Goal: Information Seeking & Learning: Learn about a topic

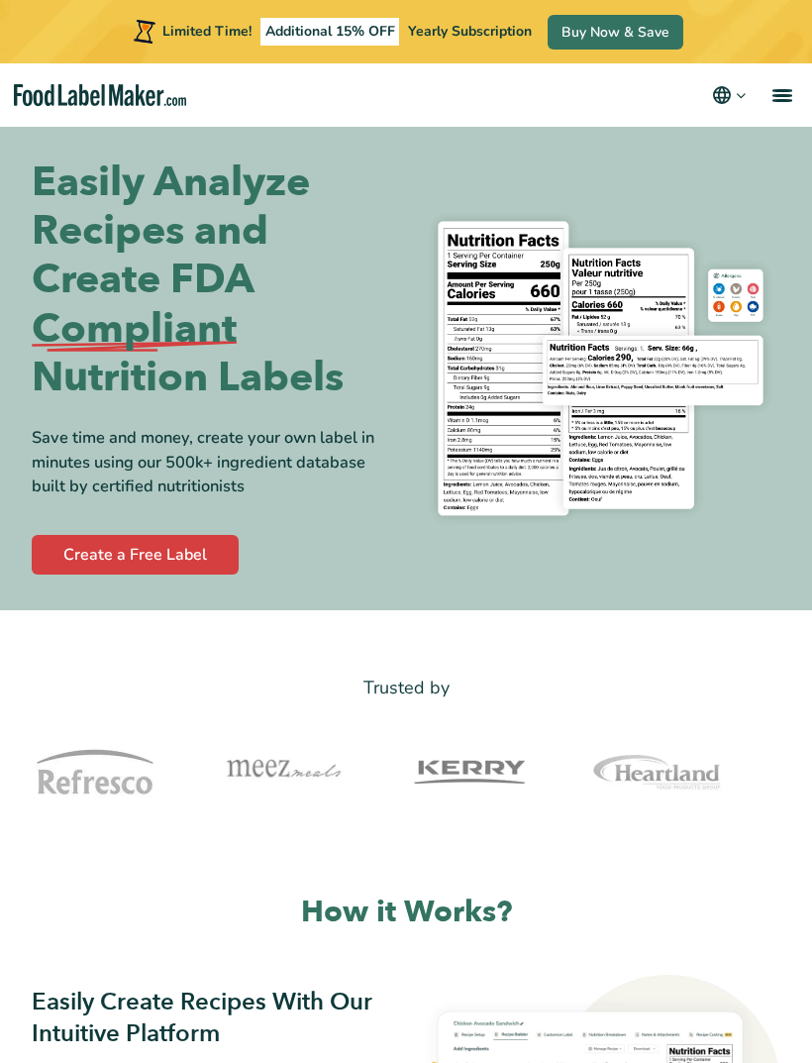
click at [476, 50] on div "Limited Time! Additional 15% OFF Yearly Subscription Buy Now & Save" at bounding box center [407, 31] width 556 height 63
click at [483, 34] on span "Yearly Subscription" at bounding box center [470, 31] width 124 height 19
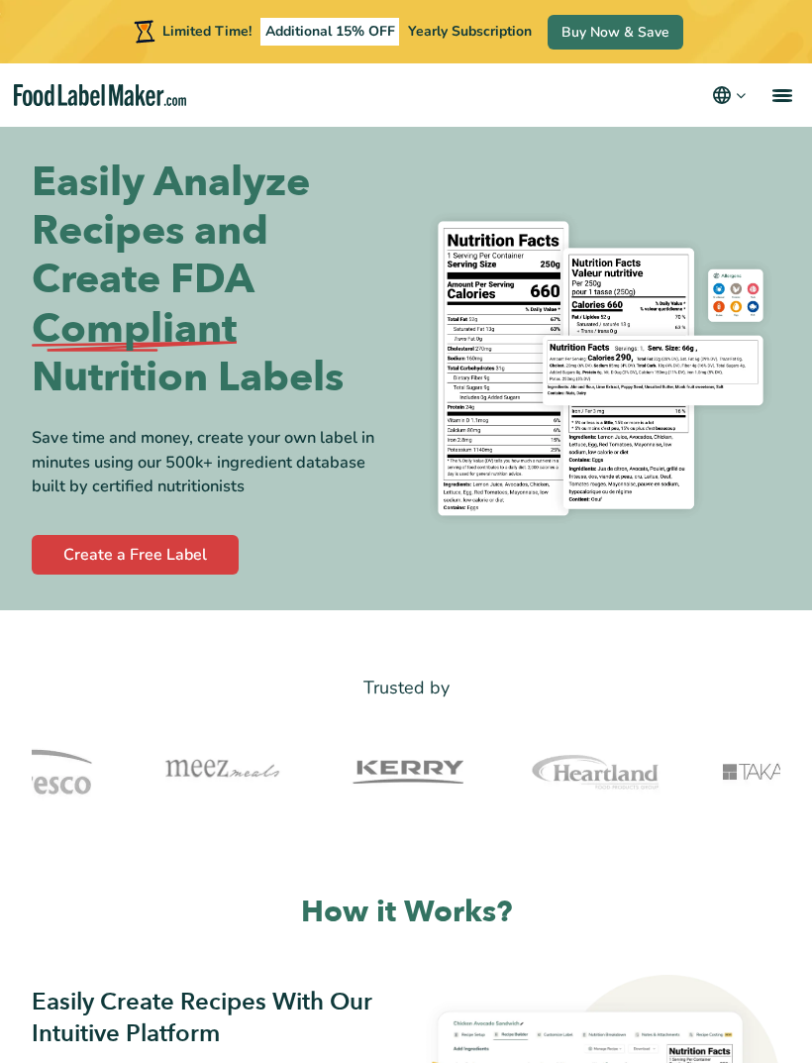
click at [446, 46] on div "Limited Time! Additional 15% OFF Yearly Subscription Buy Now & Save" at bounding box center [407, 31] width 556 height 63
click at [364, 39] on span "Additional 15% OFF" at bounding box center [331, 32] width 140 height 28
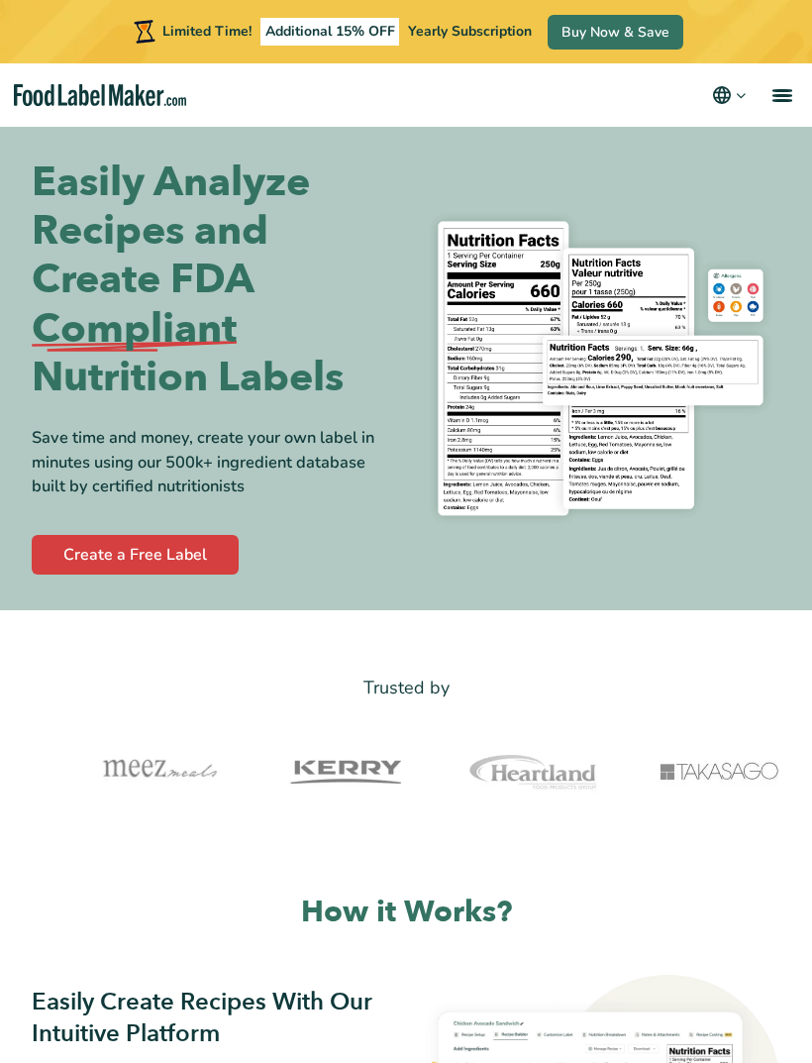
click at [242, 39] on span "Limited Time!" at bounding box center [206, 31] width 89 height 19
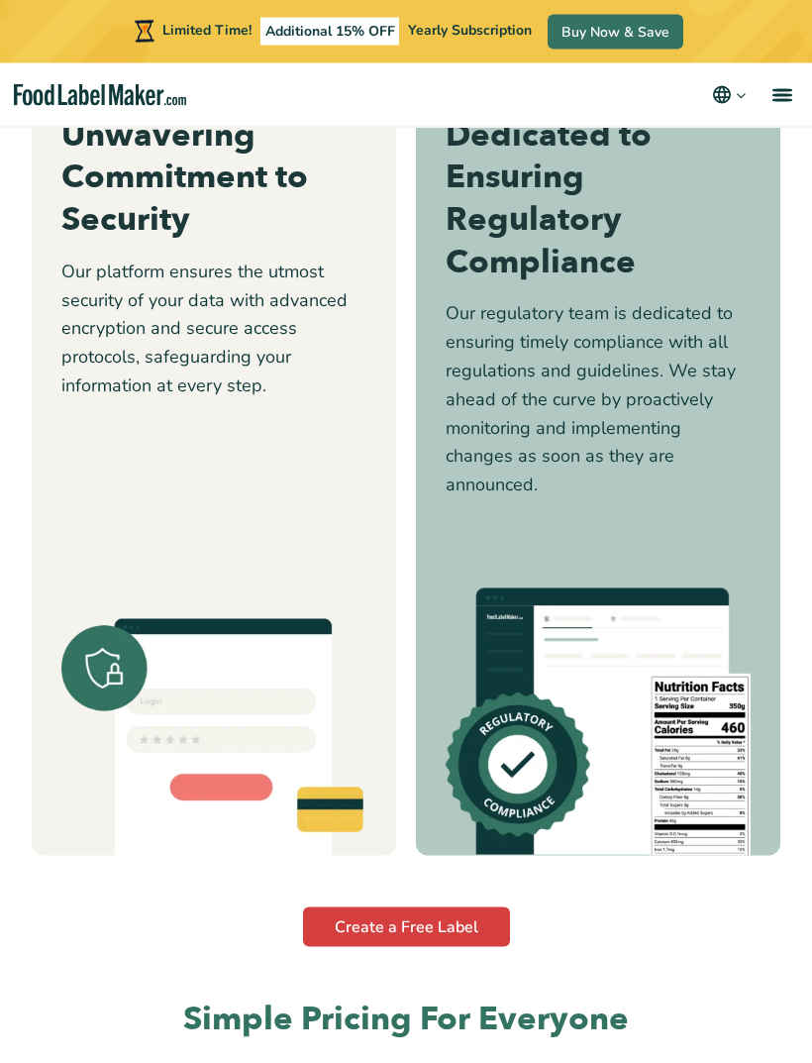
scroll to position [4836, 0]
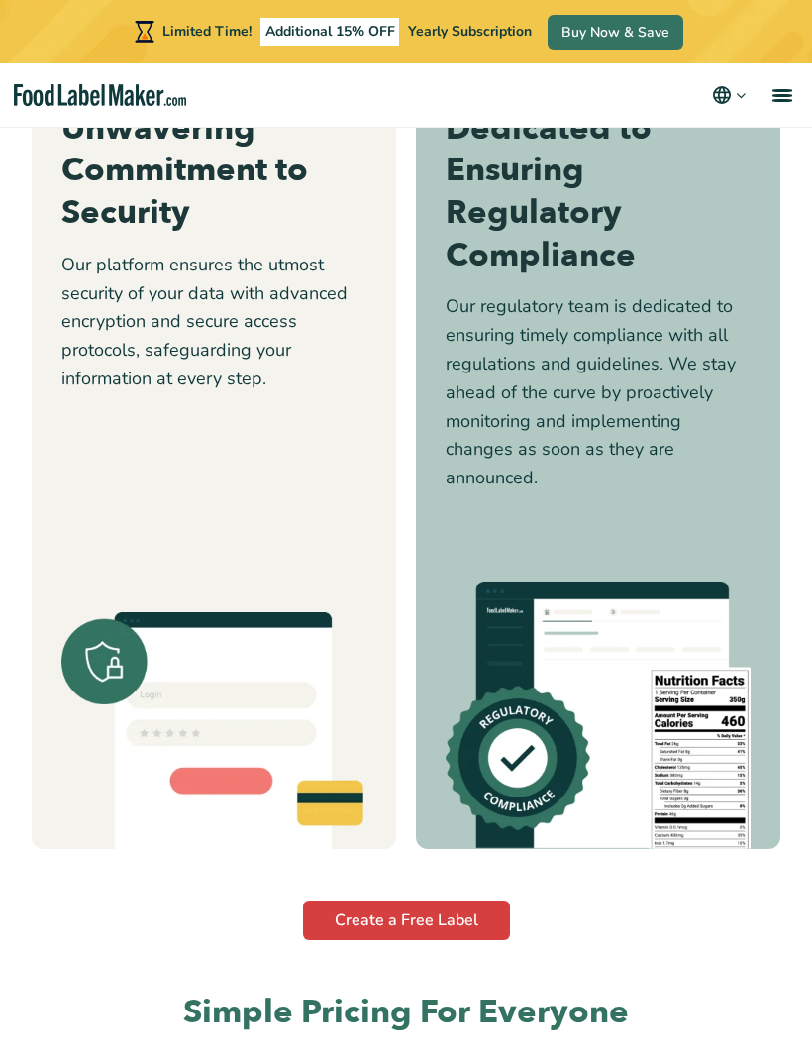
click at [782, 81] on link "menu" at bounding box center [780, 94] width 63 height 63
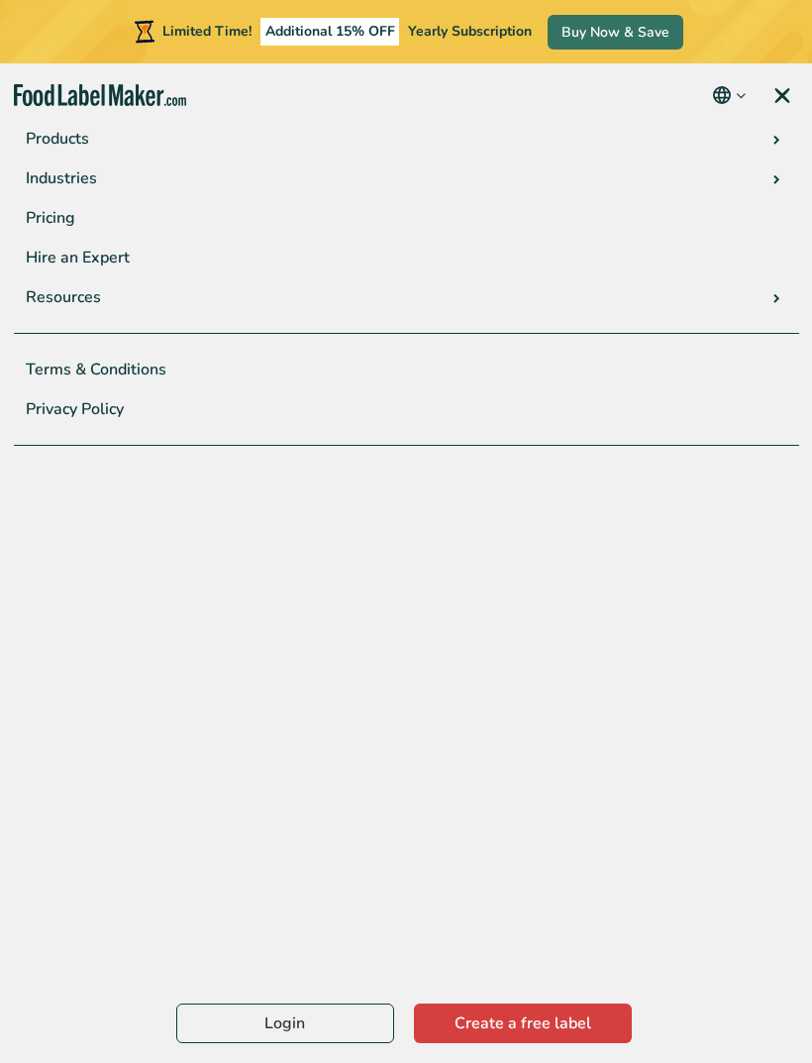
click at [730, 209] on link "Pricing" at bounding box center [406, 218] width 785 height 40
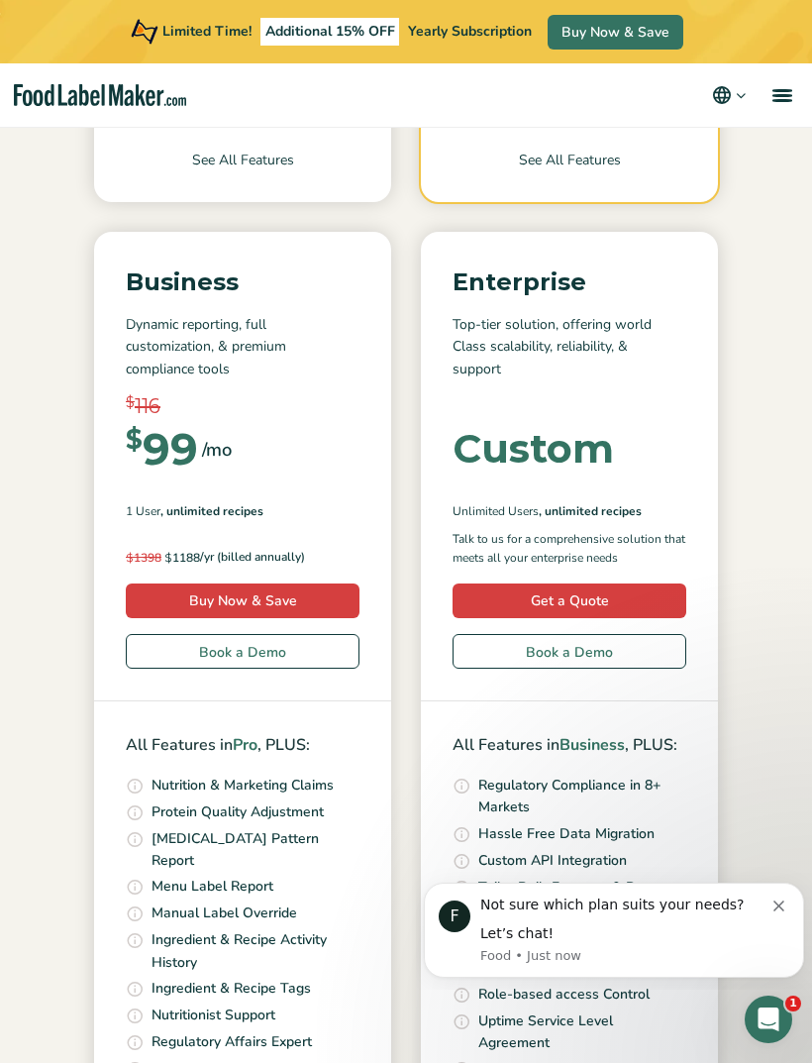
scroll to position [1075, 0]
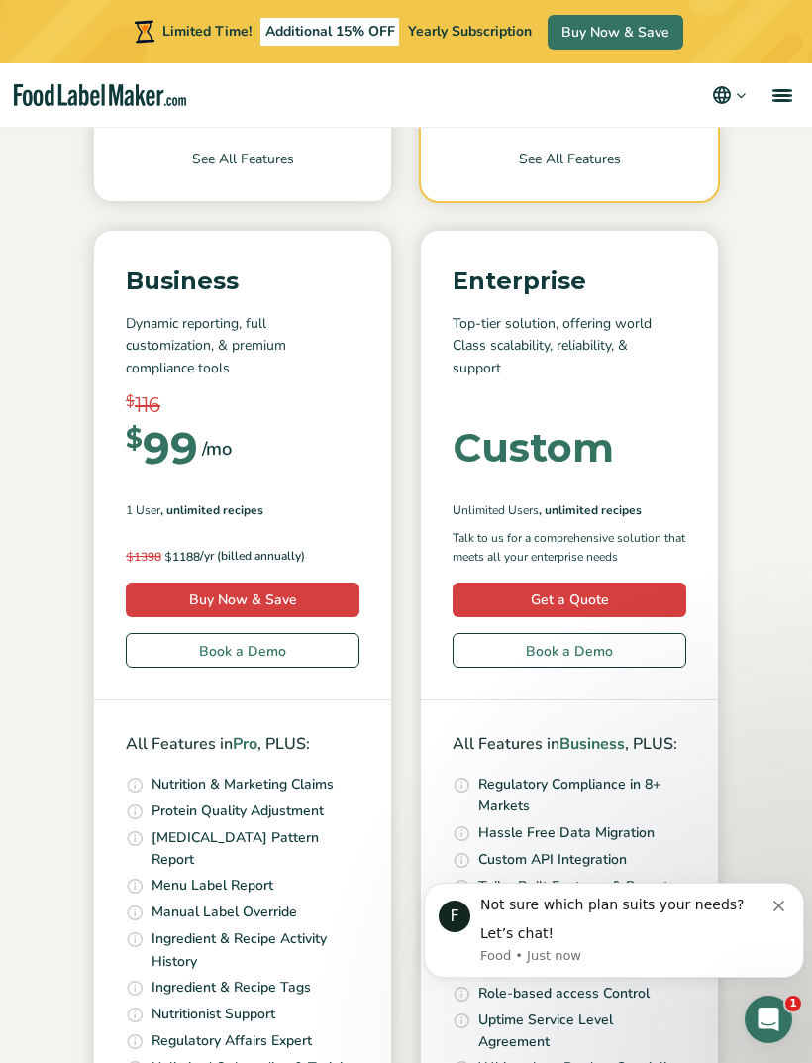
click at [334, 664] on link "Book a Demo" at bounding box center [243, 650] width 234 height 35
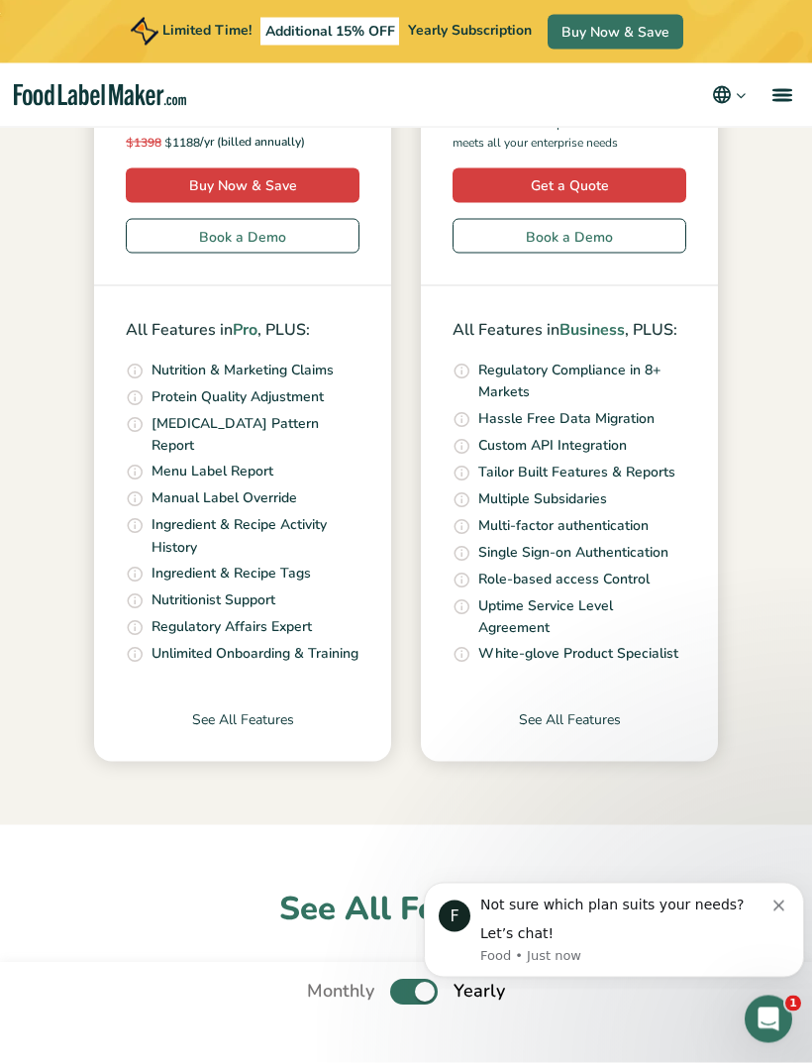
scroll to position [1494, 0]
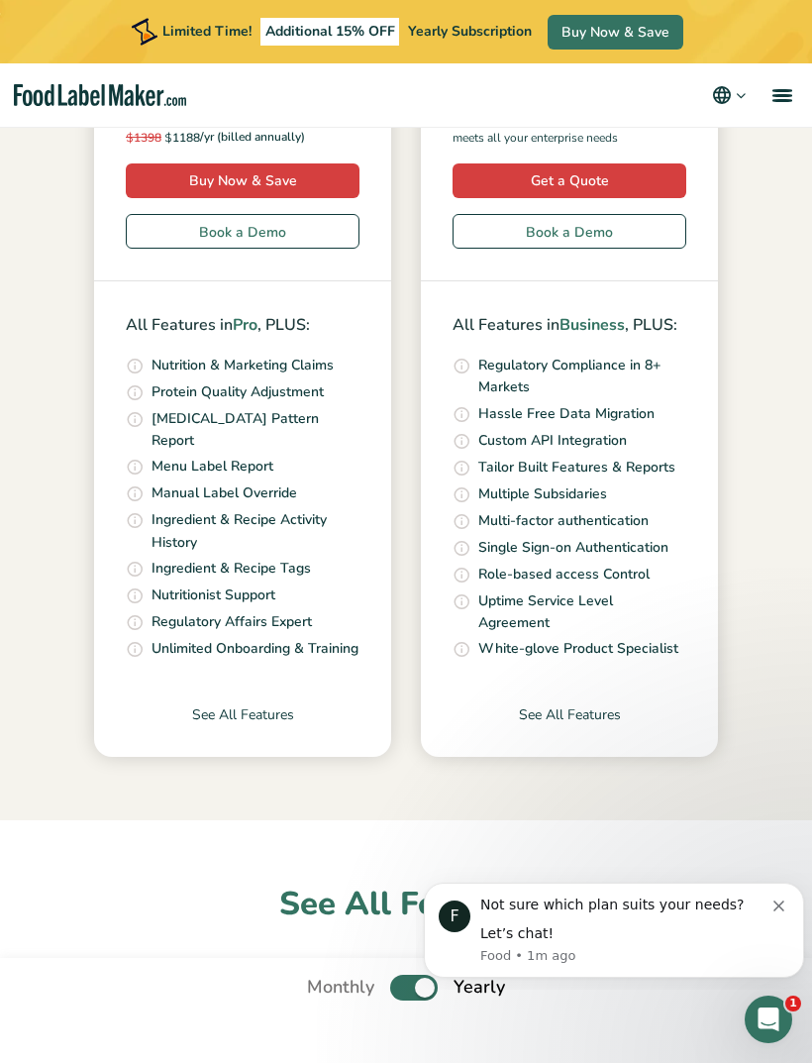
click at [275, 708] on link "See All Features" at bounding box center [242, 730] width 297 height 52
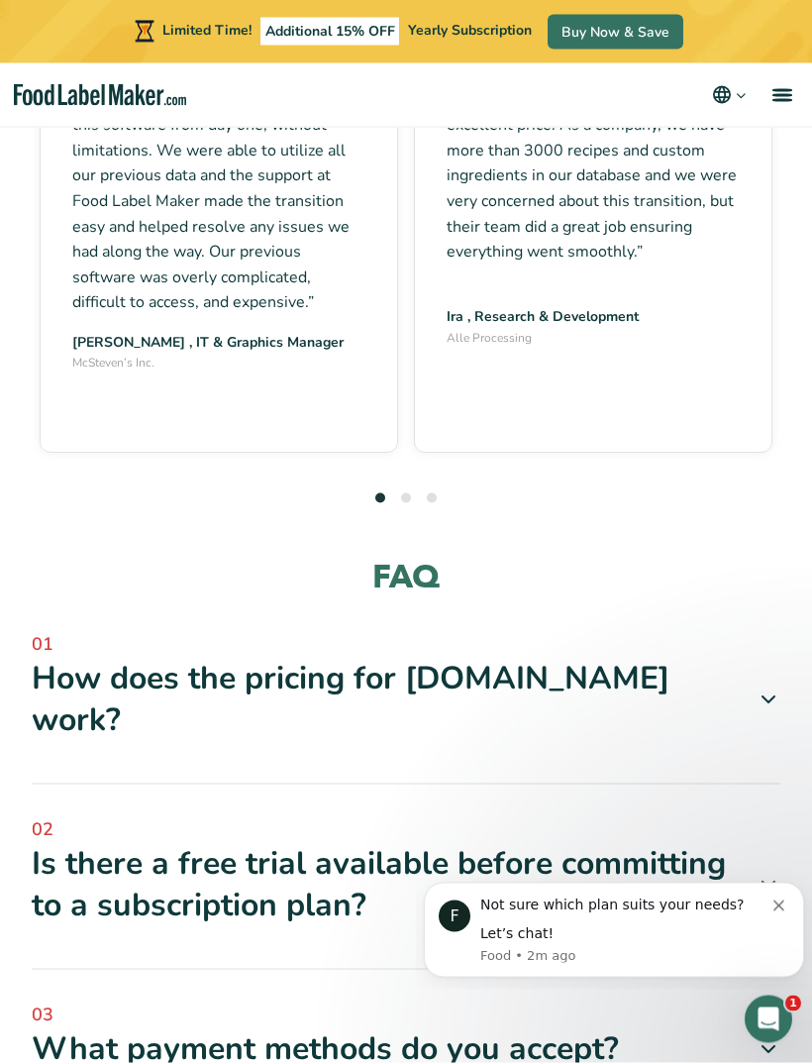
scroll to position [8778, 0]
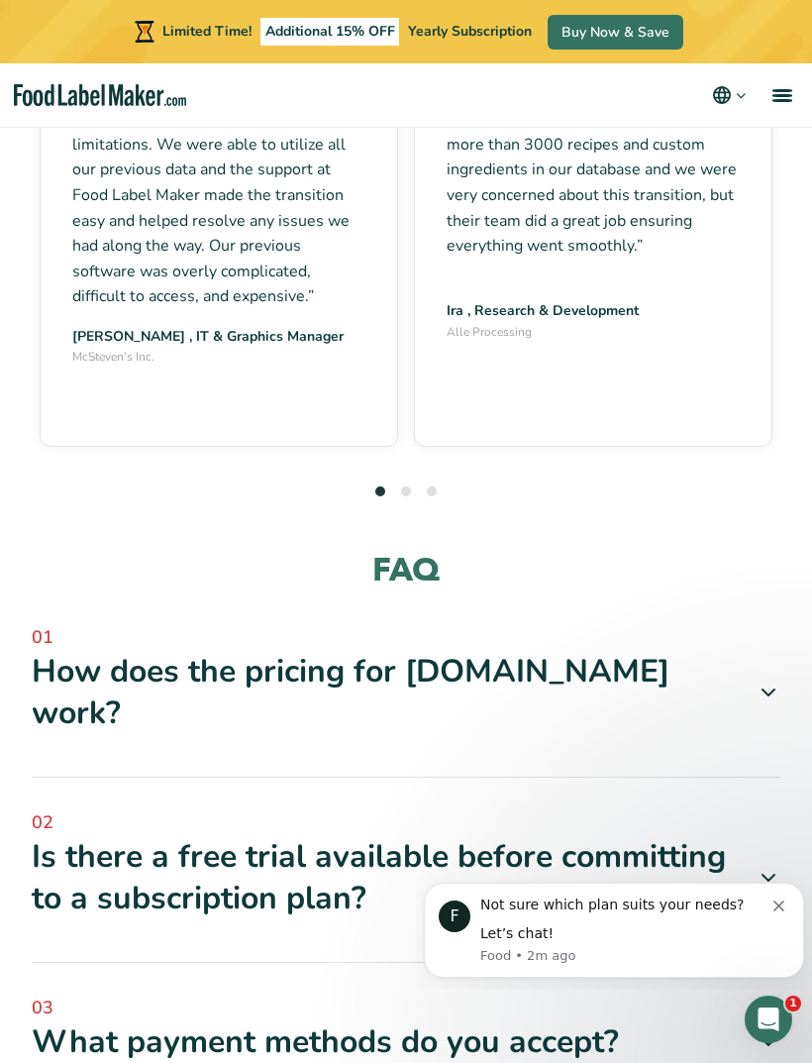
click at [768, 680] on icon at bounding box center [769, 692] width 24 height 24
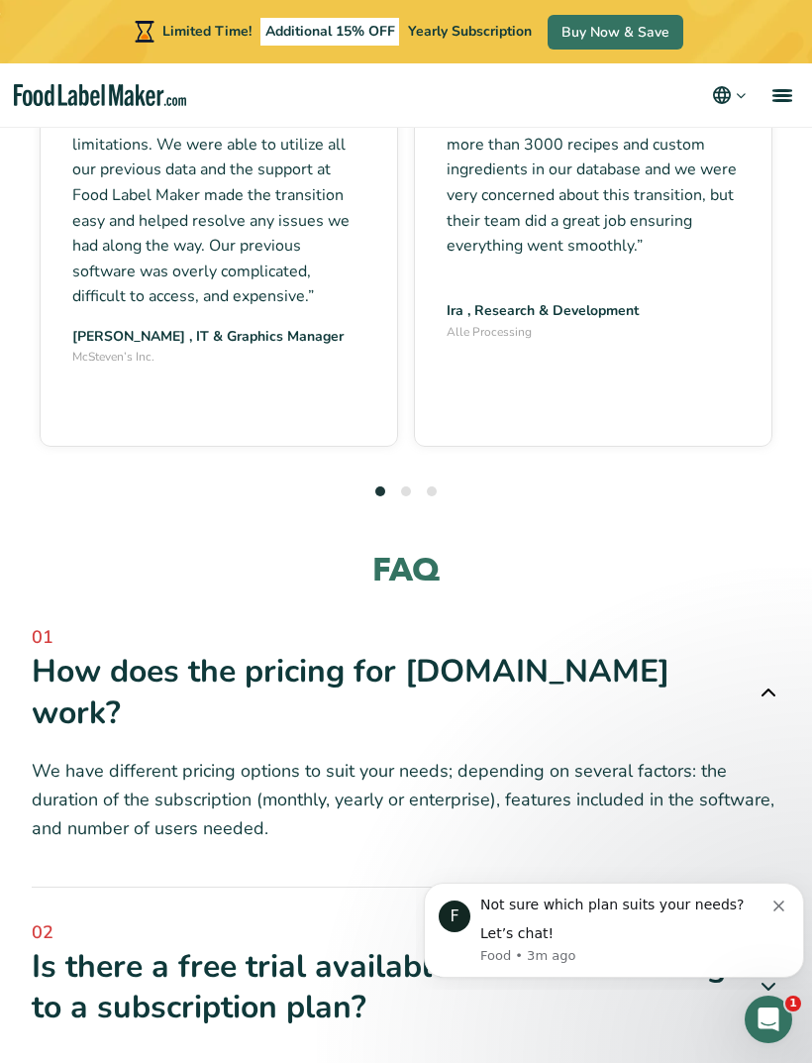
click at [773, 624] on span "01" at bounding box center [406, 637] width 749 height 27
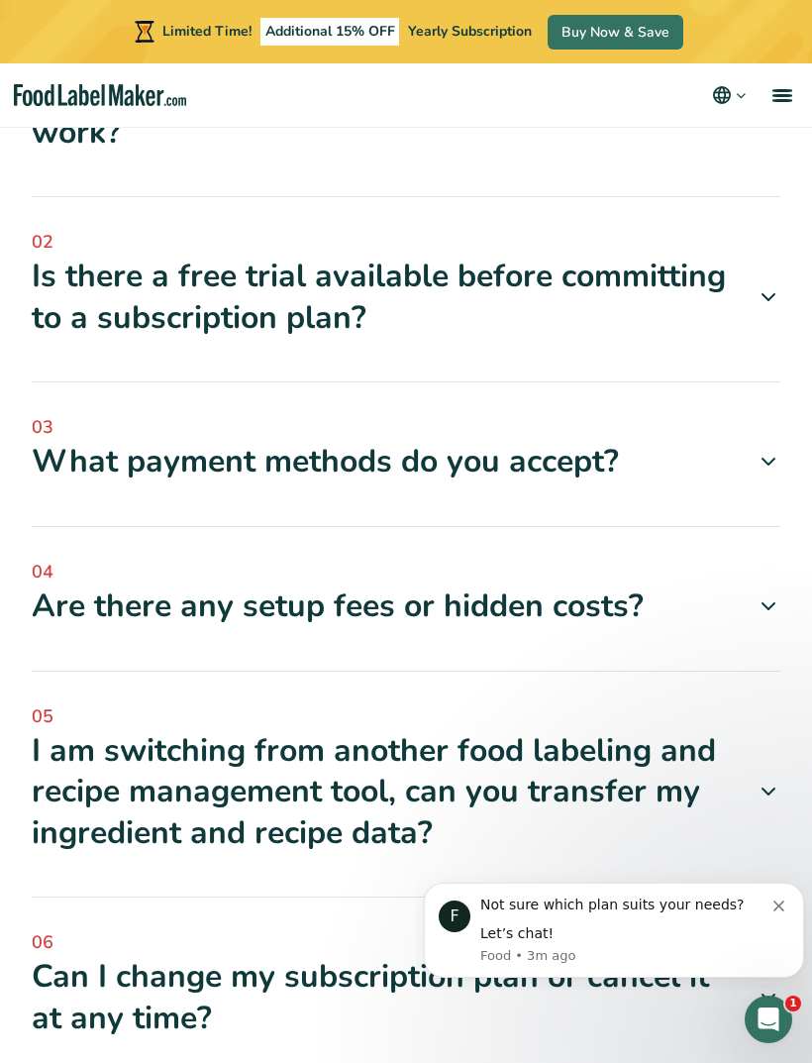
scroll to position [9359, 0]
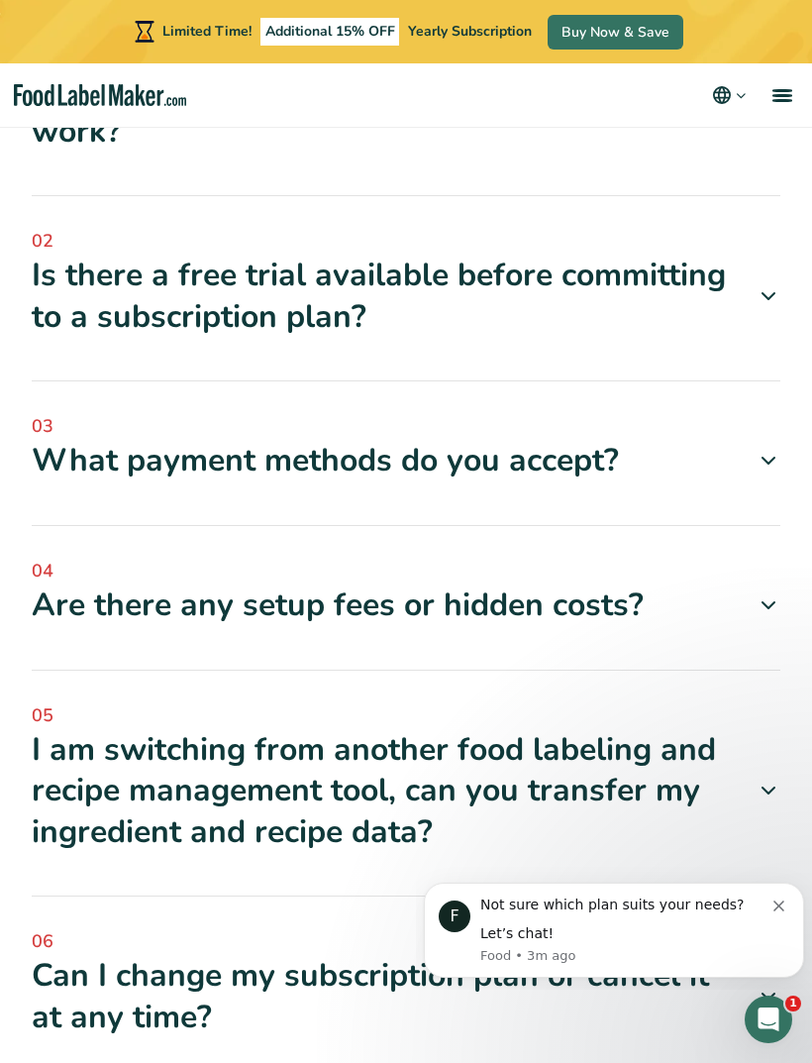
click at [691, 584] on div "Are there any setup fees or hidden costs?" at bounding box center [406, 605] width 749 height 42
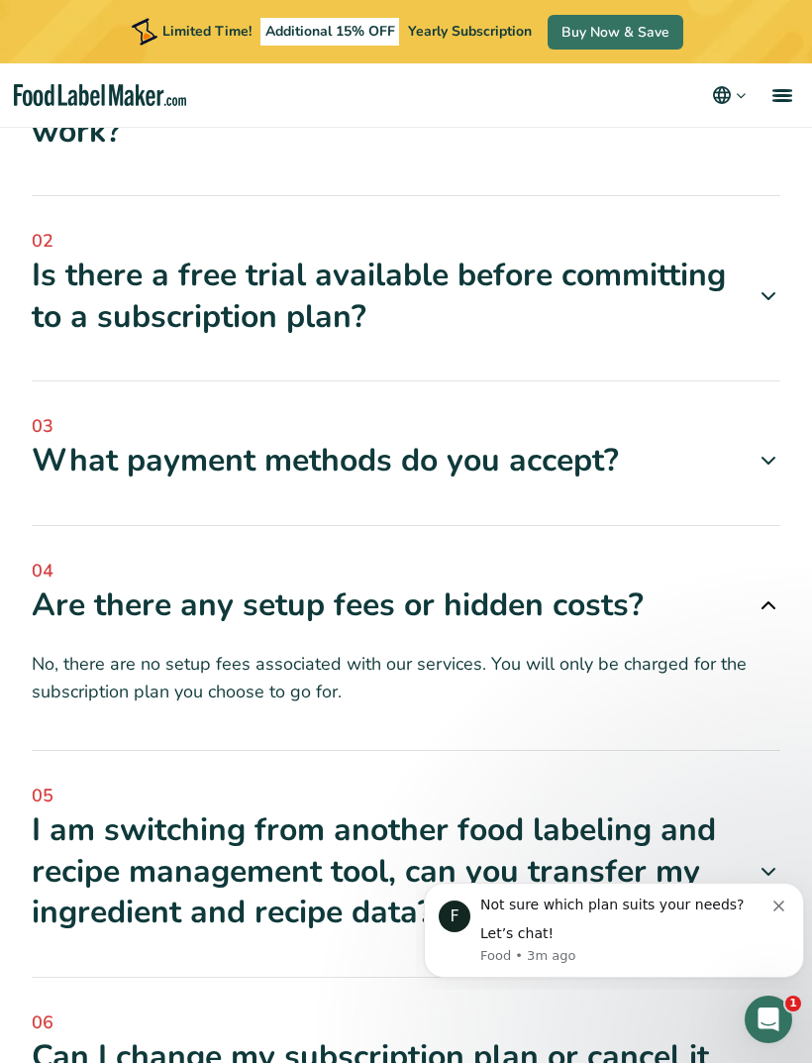
click at [688, 584] on div "Are there any setup fees or hidden costs?" at bounding box center [406, 605] width 749 height 42
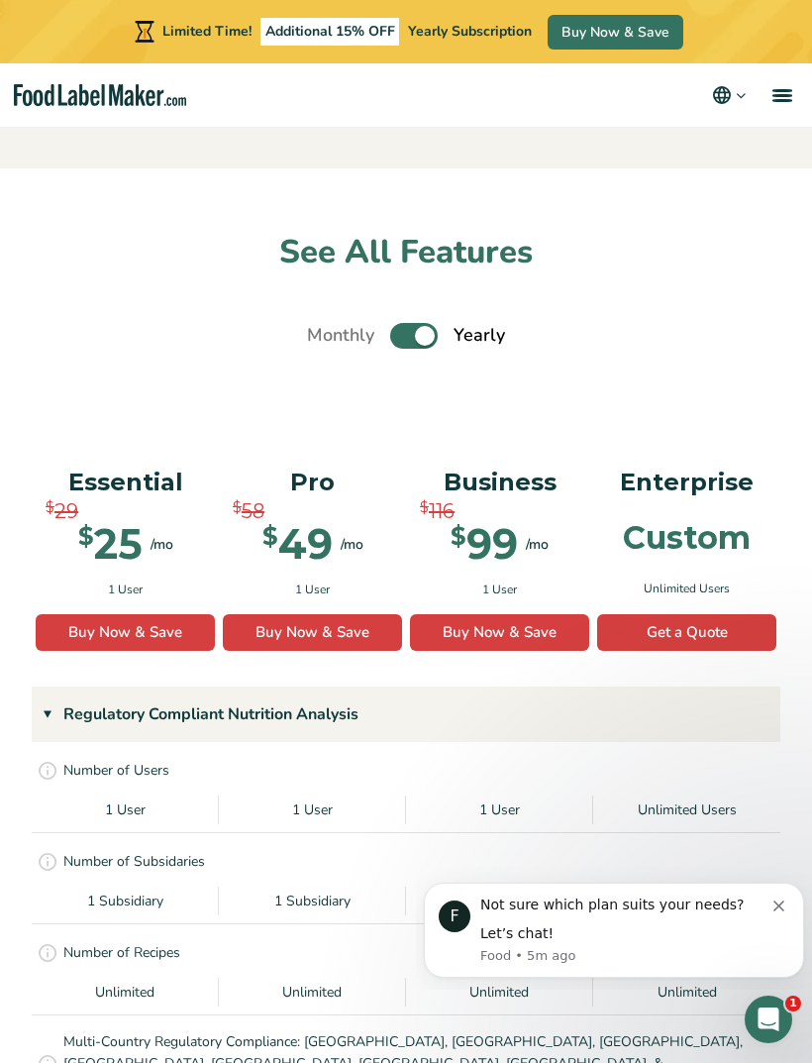
scroll to position [2147, 0]
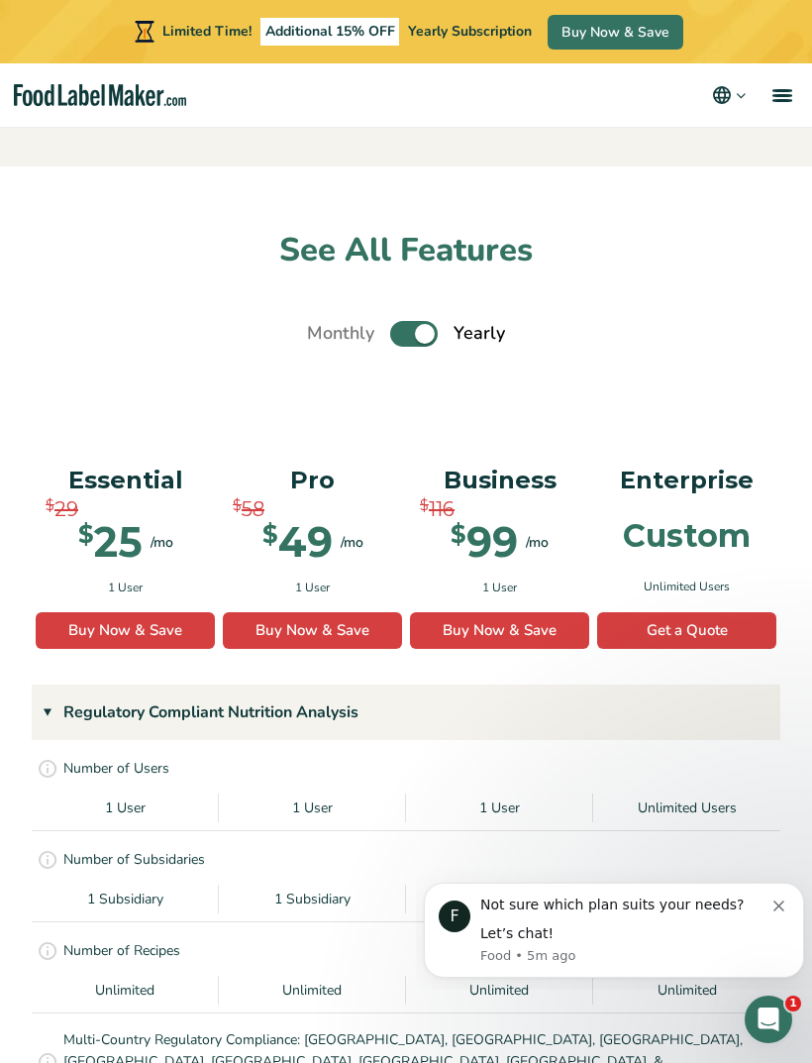
click at [403, 335] on label "Toggle" at bounding box center [414, 334] width 48 height 26
click at [324, 335] on input "Toggle" at bounding box center [317, 333] width 13 height 13
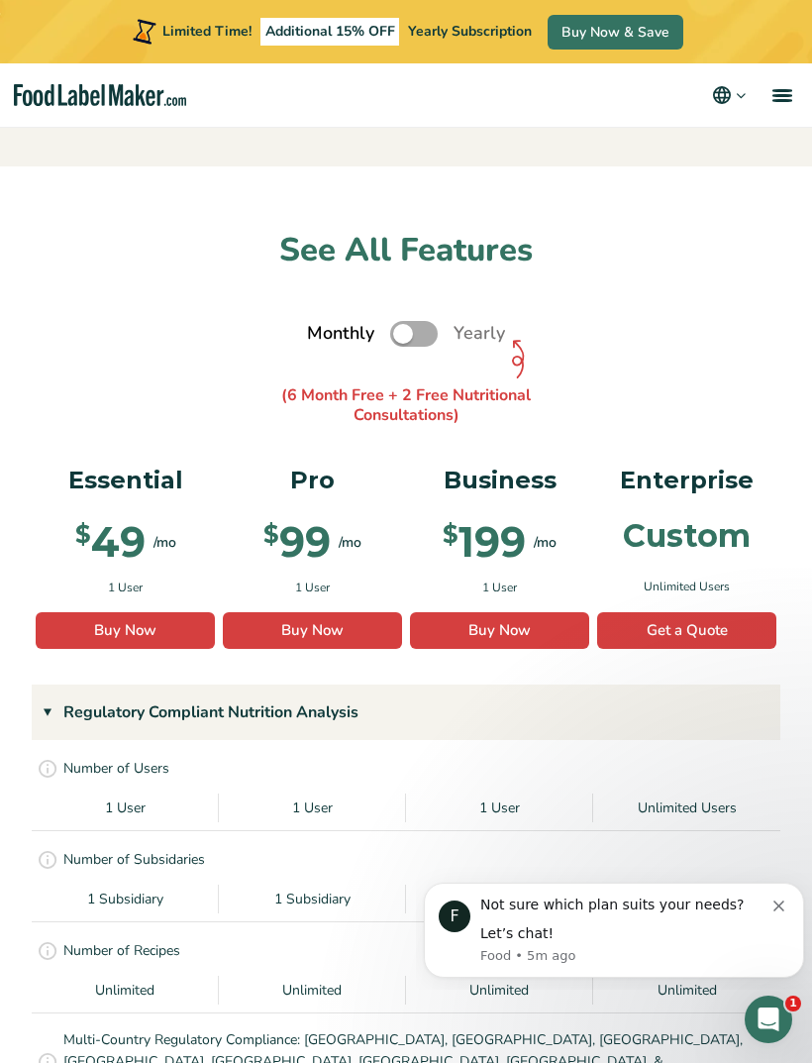
click at [413, 334] on label "Toggle" at bounding box center [414, 334] width 48 height 26
click at [324, 334] on input "Toggle" at bounding box center [317, 333] width 13 height 13
checkbox input "true"
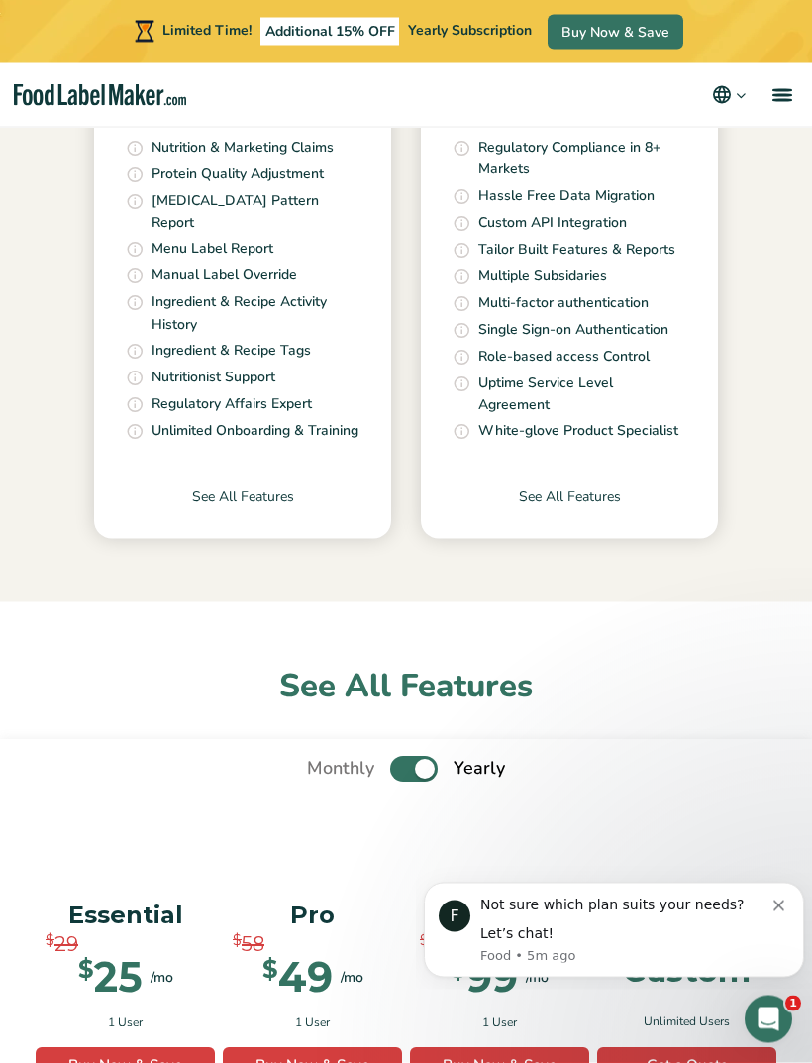
scroll to position [1696, 0]
